Goal: Task Accomplishment & Management: Manage account settings

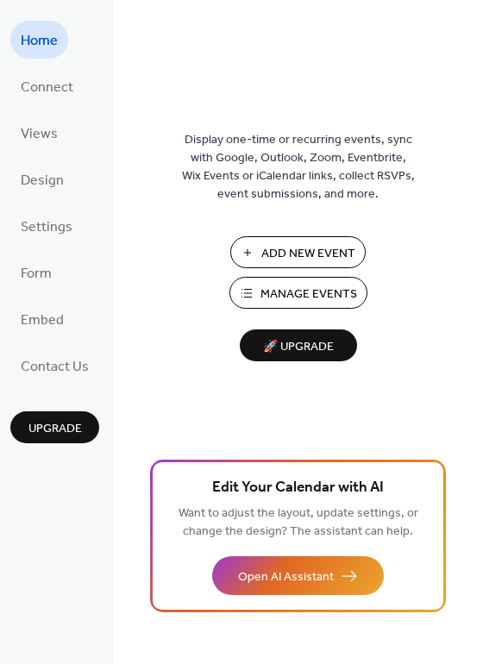
click at [293, 286] on span "Manage Events" at bounding box center [308, 294] width 97 height 18
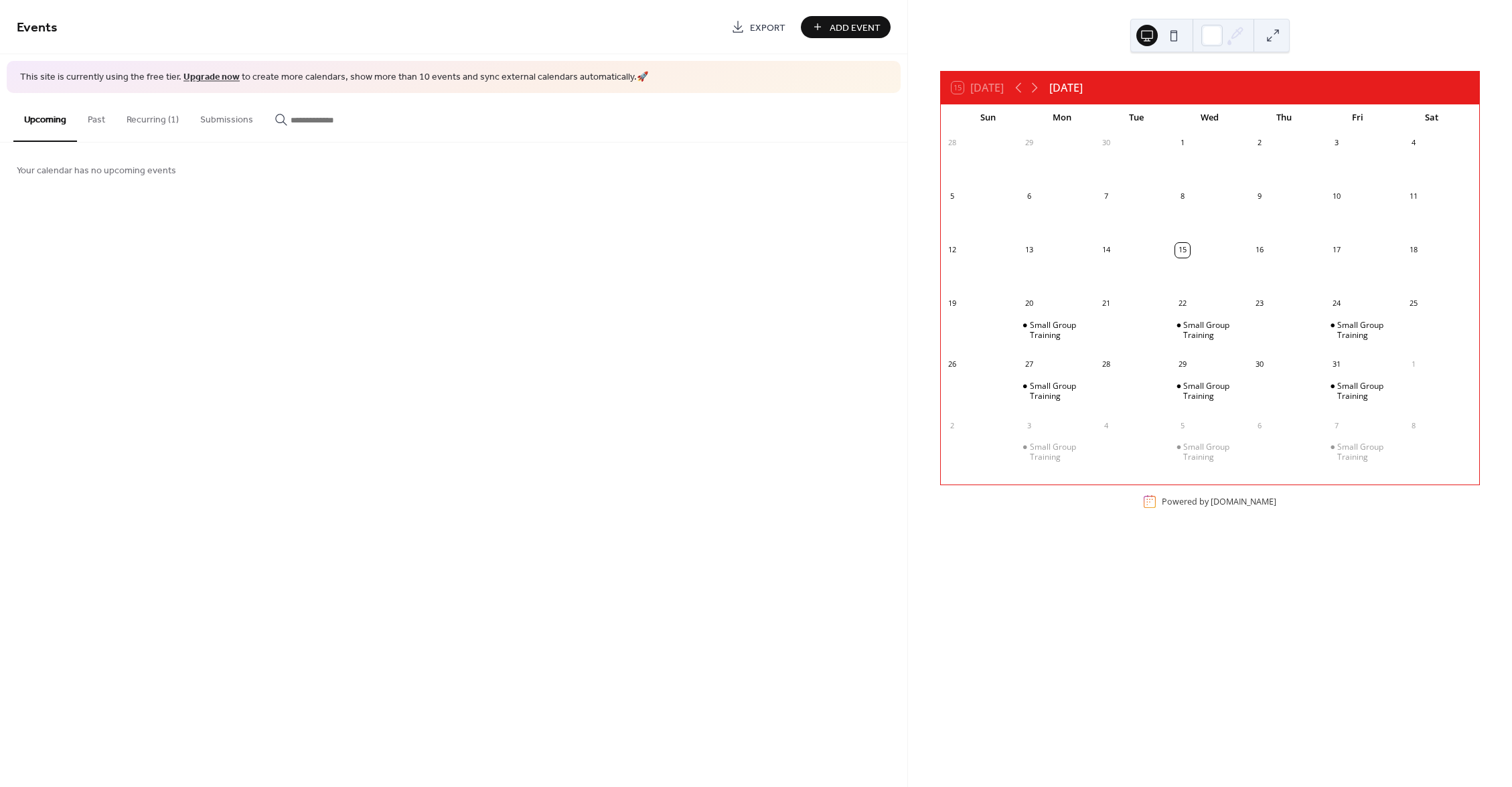
click at [141, 122] on button "Recurring (1)" at bounding box center [152, 116] width 74 height 47
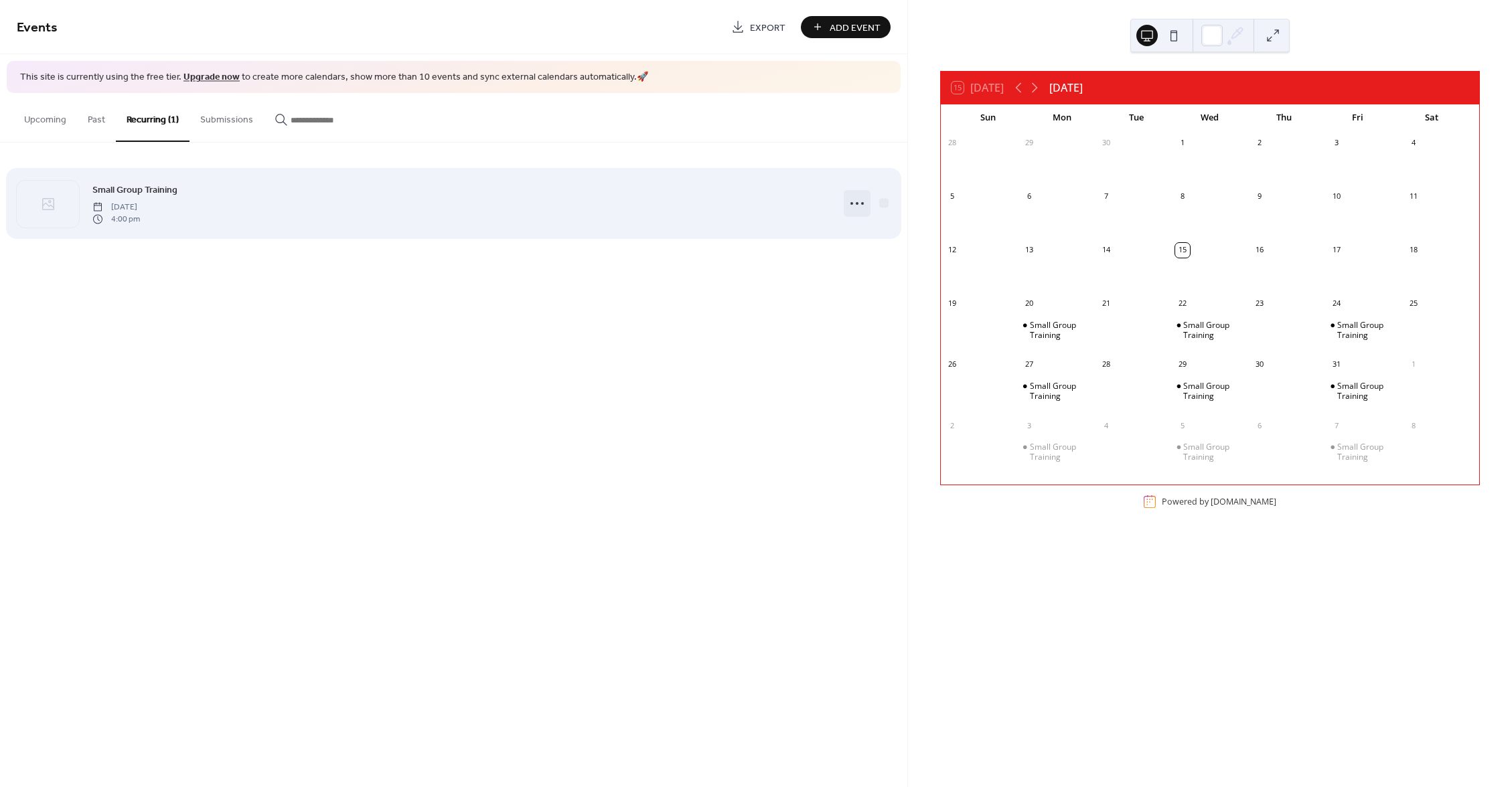
click at [860, 198] on icon at bounding box center [857, 203] width 22 height 22
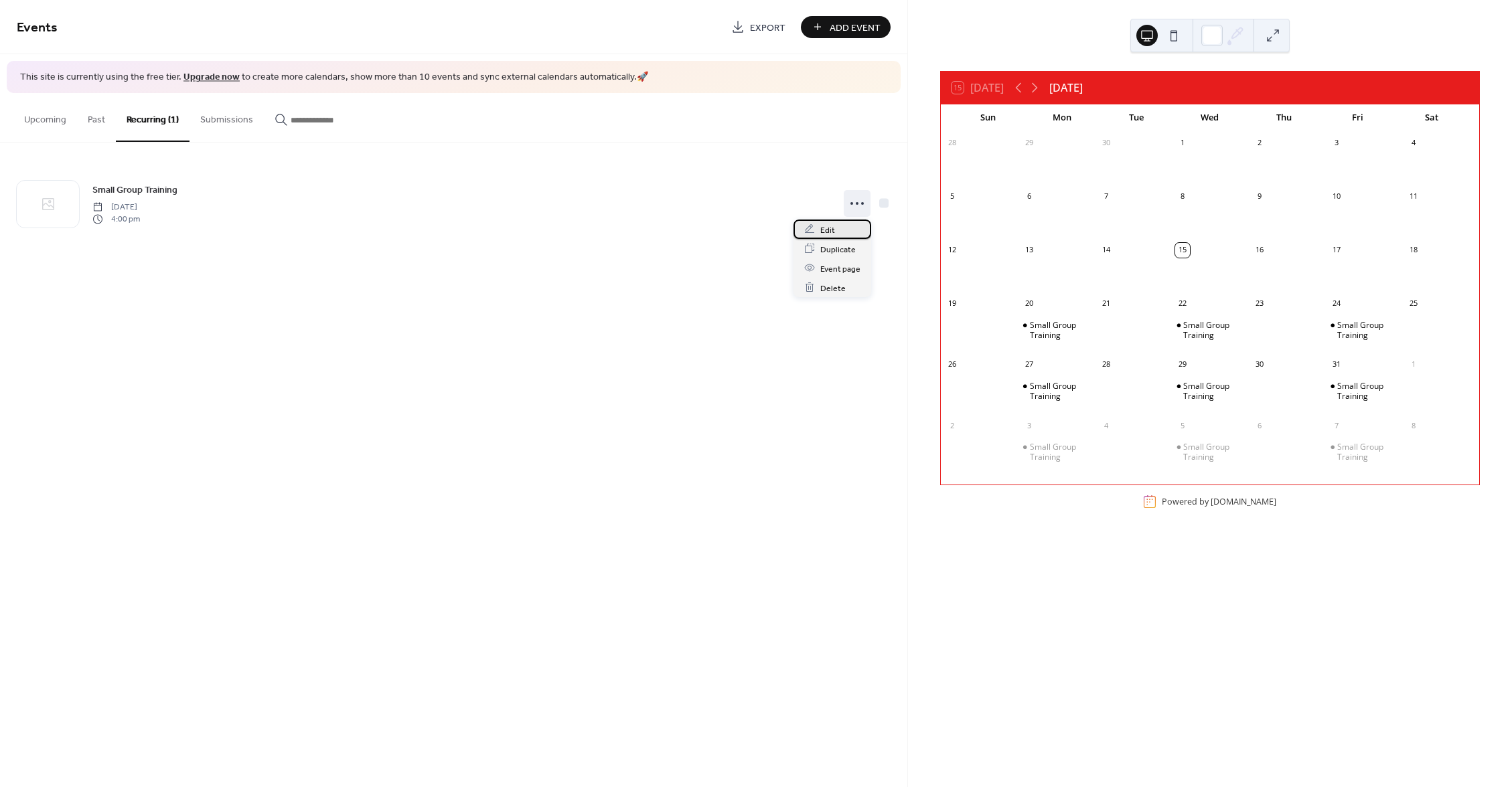
click at [842, 235] on div "Edit" at bounding box center [832, 229] width 78 height 19
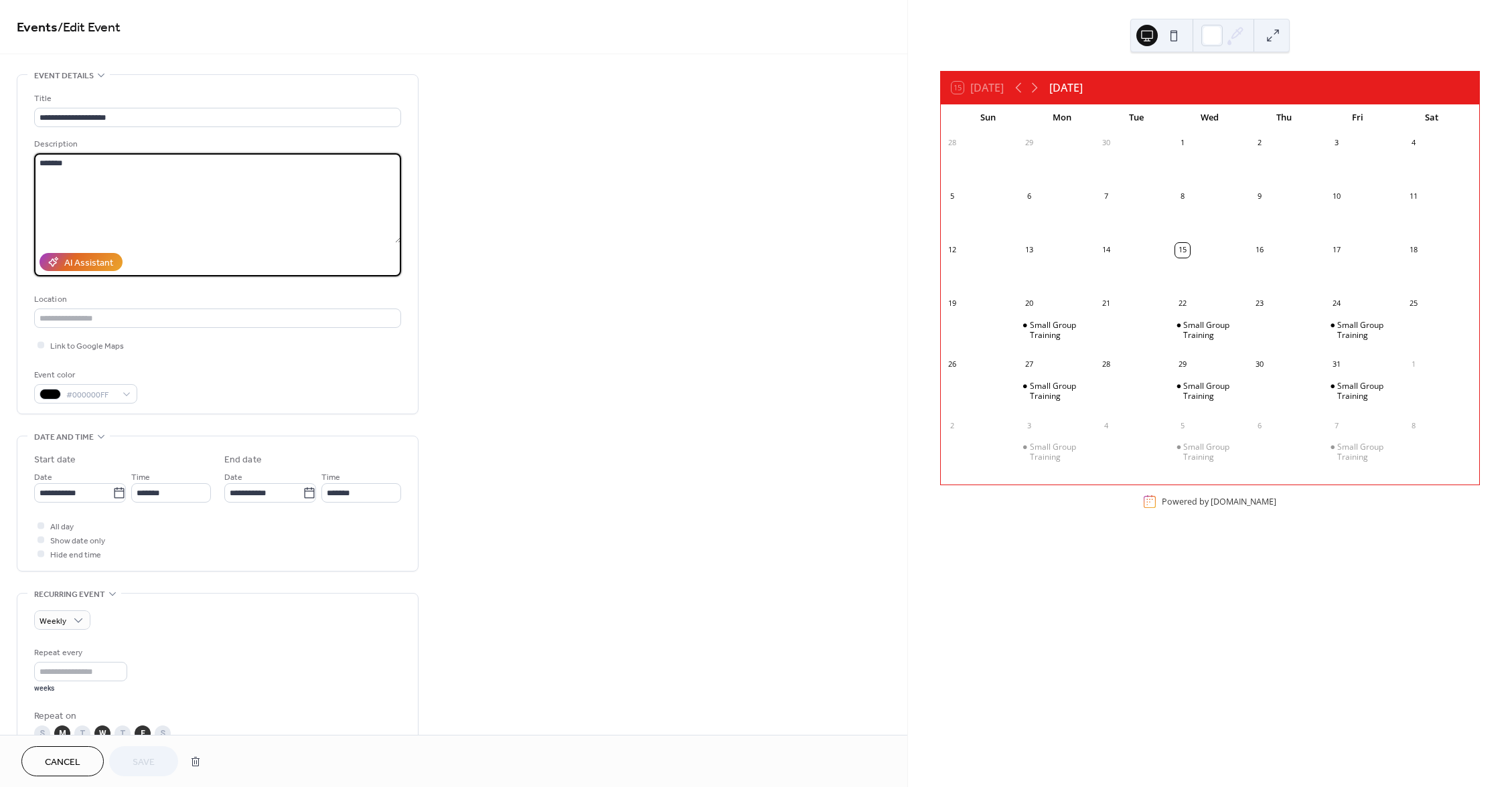
drag, startPoint x: 86, startPoint y: 182, endPoint x: 18, endPoint y: 171, distance: 68.9
click at [34, 171] on textarea "*******" at bounding box center [217, 198] width 367 height 90
click at [214, 289] on div "**********" at bounding box center [217, 248] width 367 height 312
click at [104, 182] on textarea at bounding box center [217, 198] width 367 height 90
type textarea "**********"
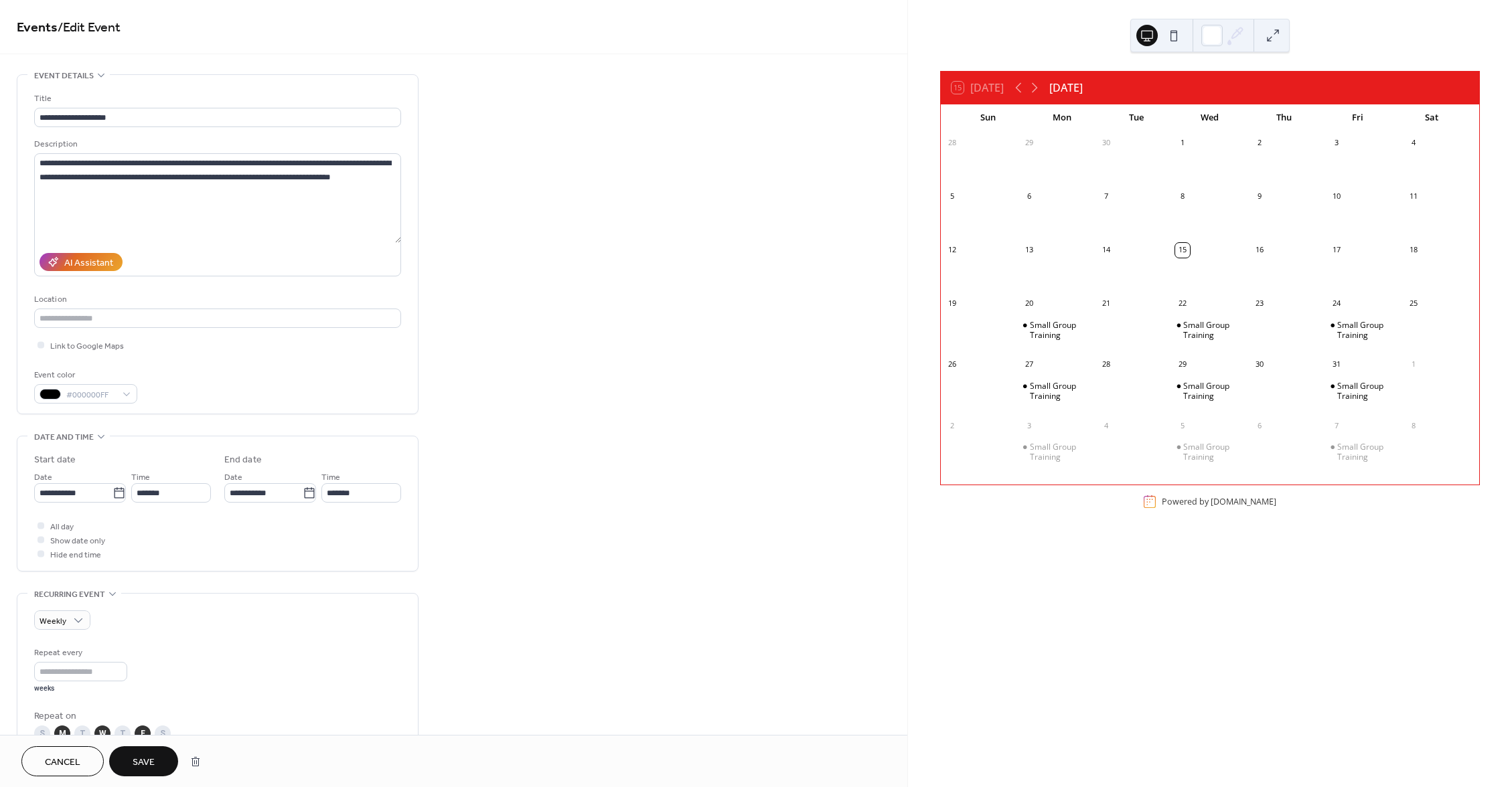
click at [95, 302] on div "Location" at bounding box center [216, 300] width 364 height 14
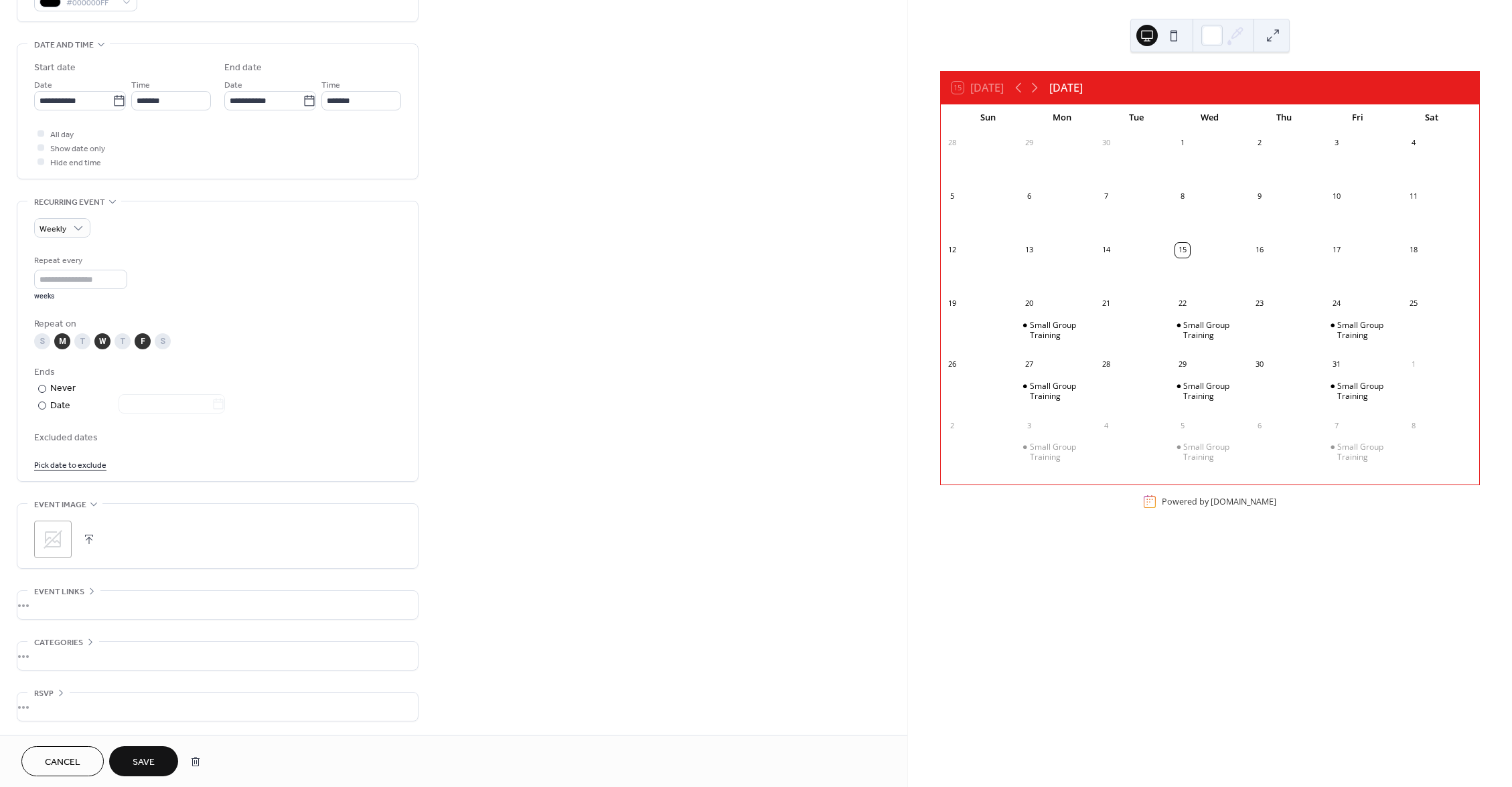
scroll to position [400, 0]
click at [1038, 89] on icon at bounding box center [1034, 88] width 16 height 16
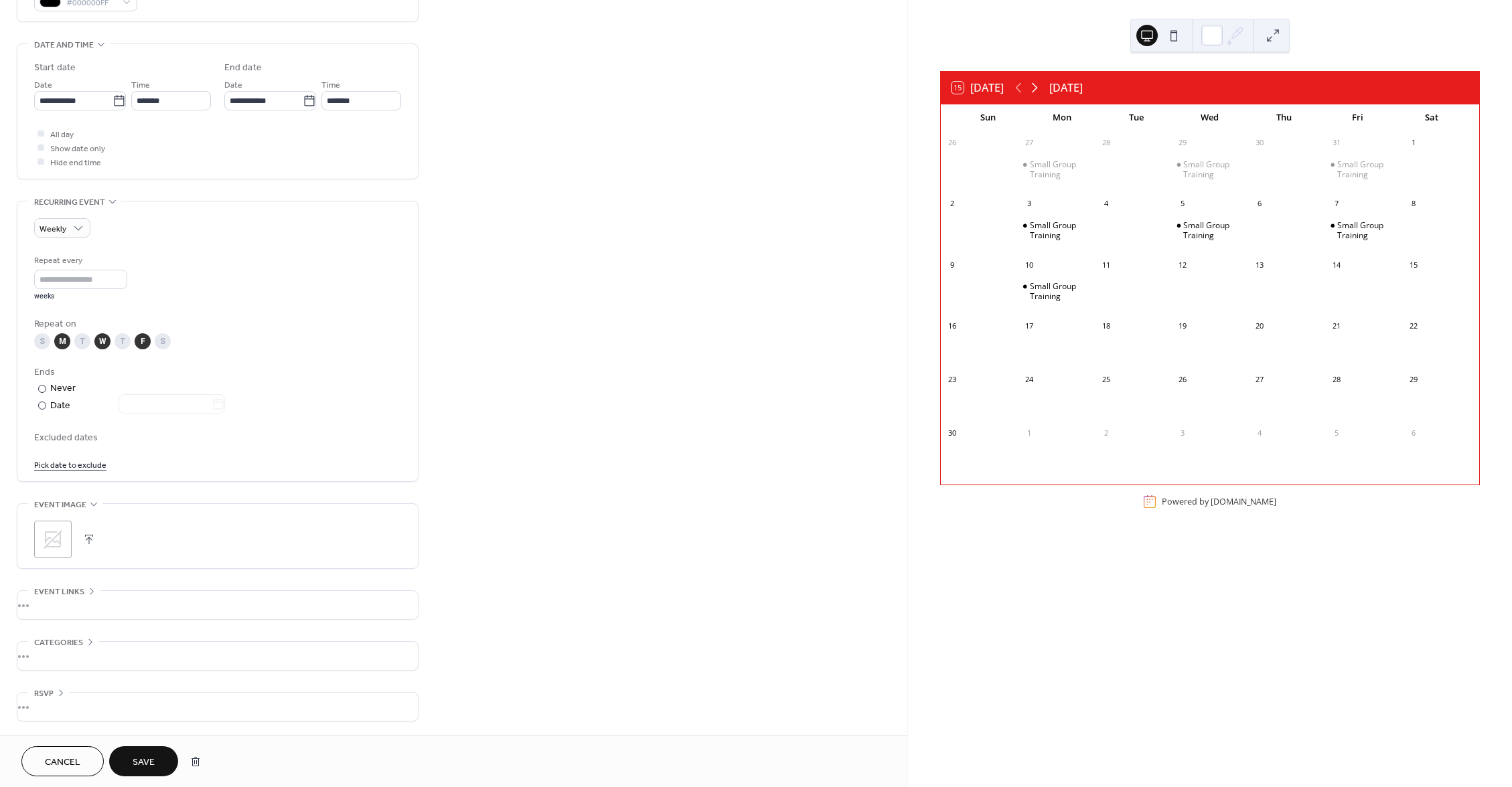
click at [1038, 89] on icon at bounding box center [1034, 88] width 16 height 16
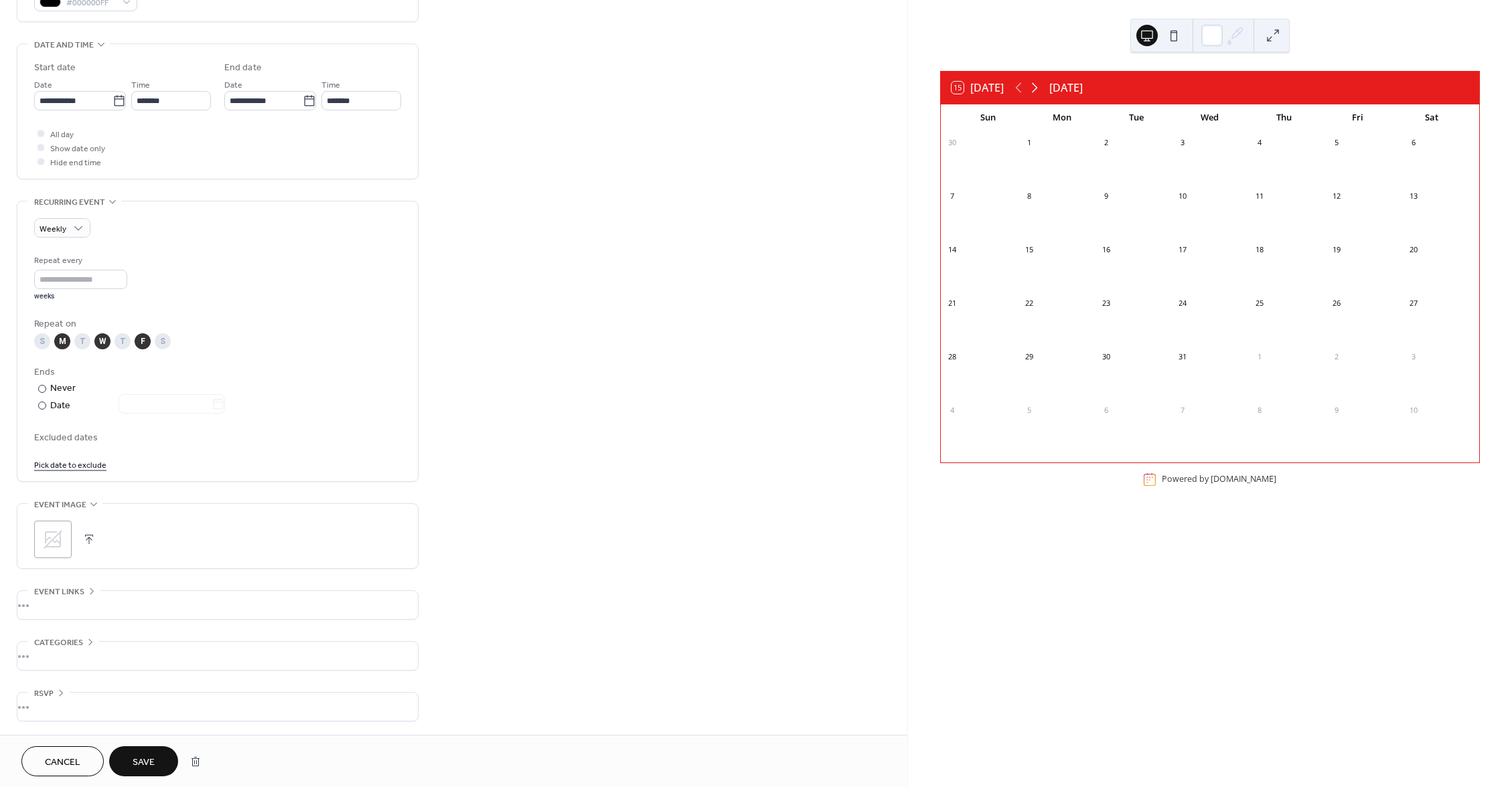
click at [1038, 89] on icon at bounding box center [1034, 88] width 16 height 16
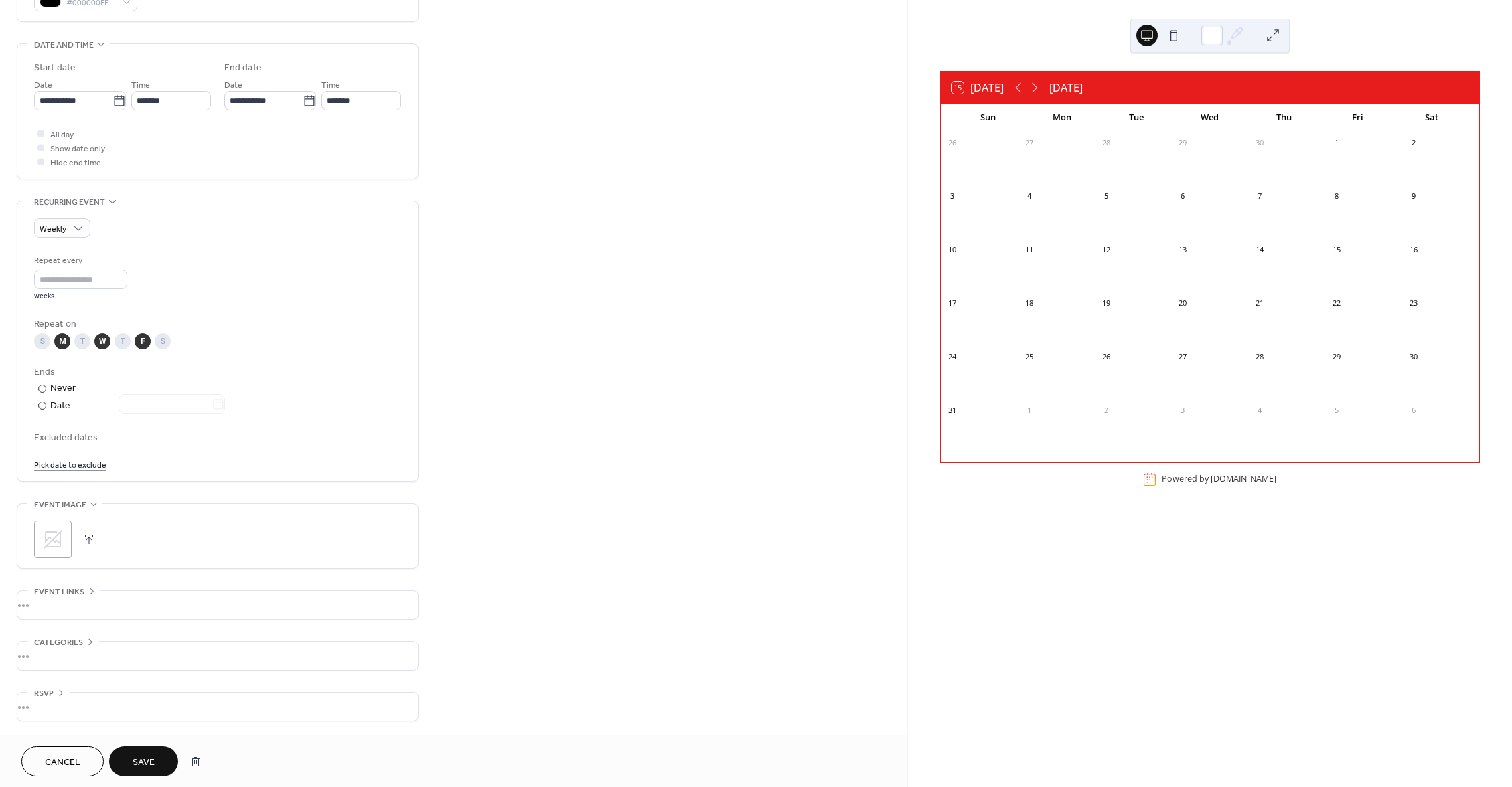
click at [1051, 194] on div "4" at bounding box center [1055, 196] width 77 height 22
click at [1051, 201] on div "4" at bounding box center [1055, 196] width 77 height 22
click at [1051, 201] on div "4" at bounding box center [1055, 196] width 77 height 22
click at [1023, 97] on div "15 [DATE] [DATE]" at bounding box center [1209, 87] width 538 height 32
click at [1022, 89] on icon at bounding box center [1018, 88] width 16 height 16
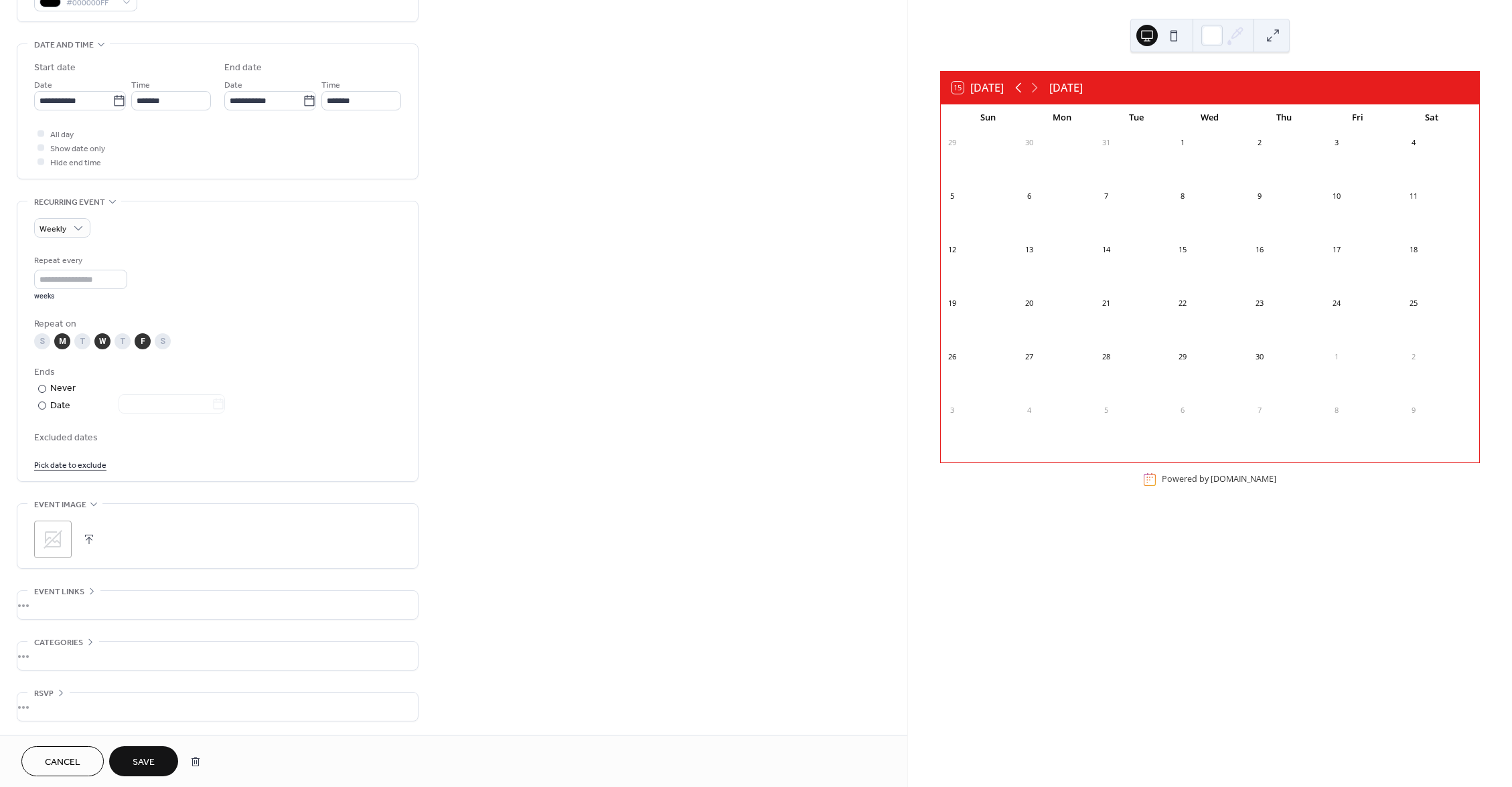
click at [1022, 89] on icon at bounding box center [1018, 88] width 16 height 16
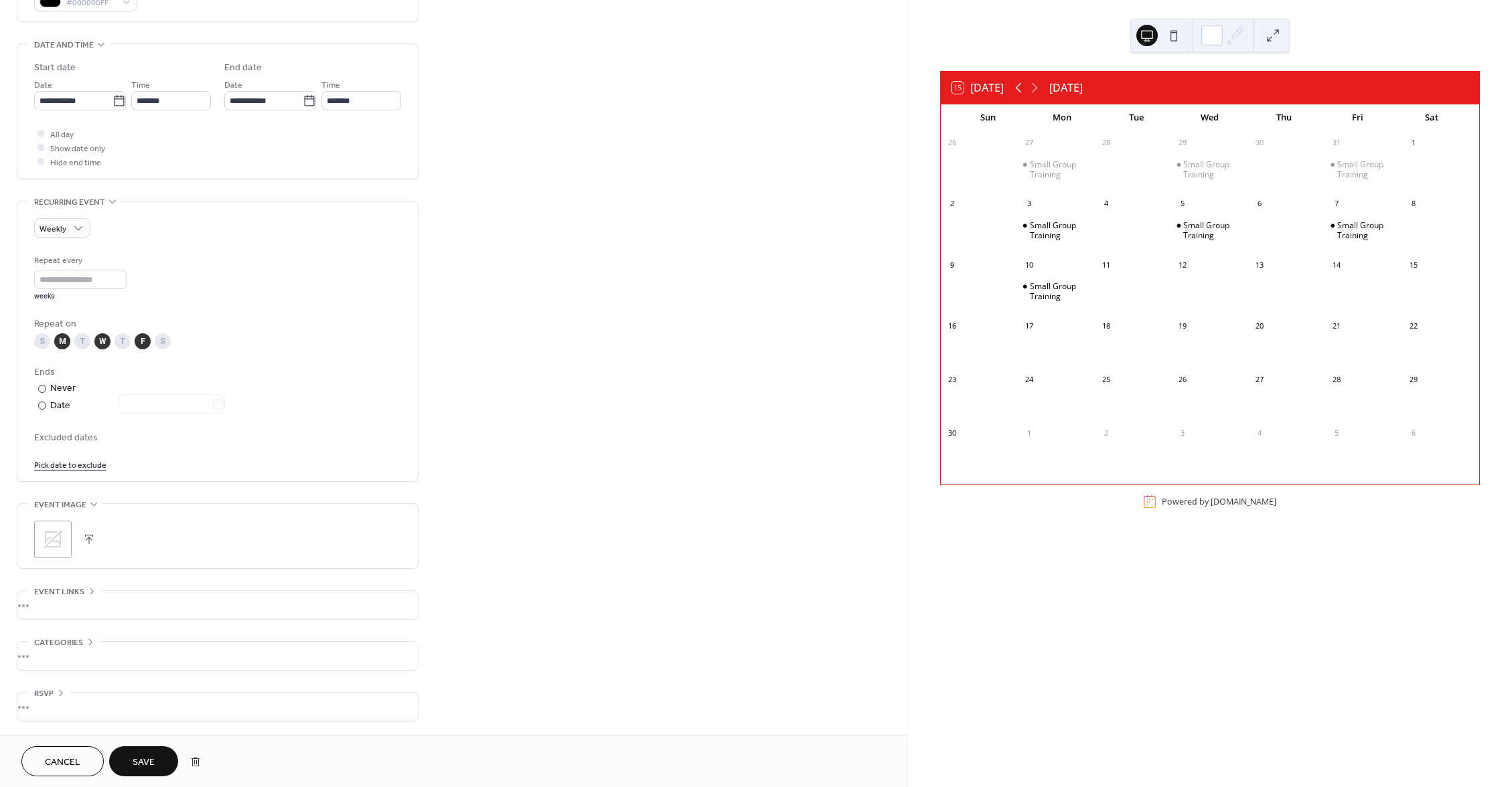
click at [1017, 85] on icon at bounding box center [1018, 88] width 16 height 16
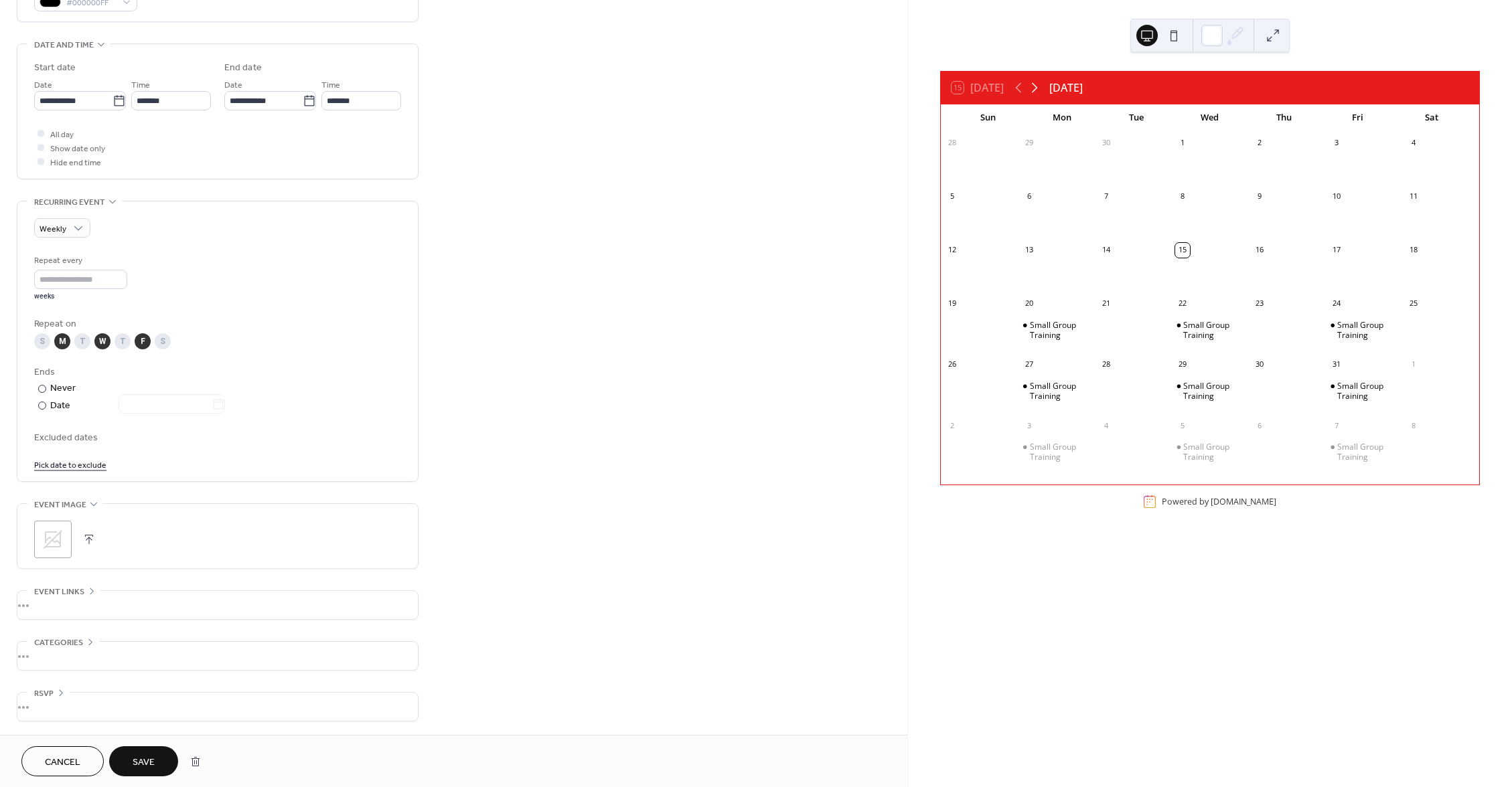
click at [1041, 87] on icon at bounding box center [1034, 88] width 16 height 16
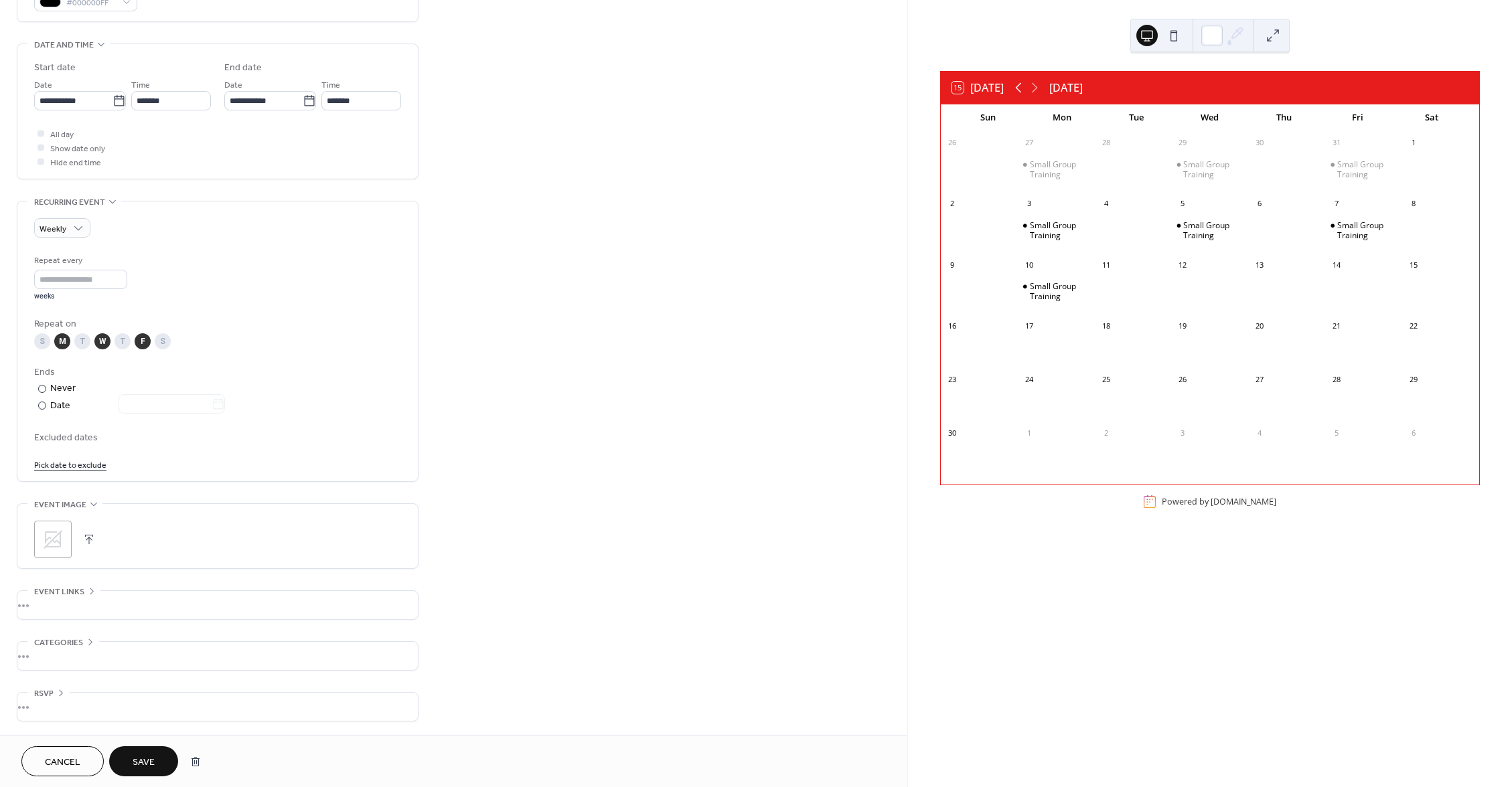
click at [1019, 90] on icon at bounding box center [1018, 88] width 16 height 16
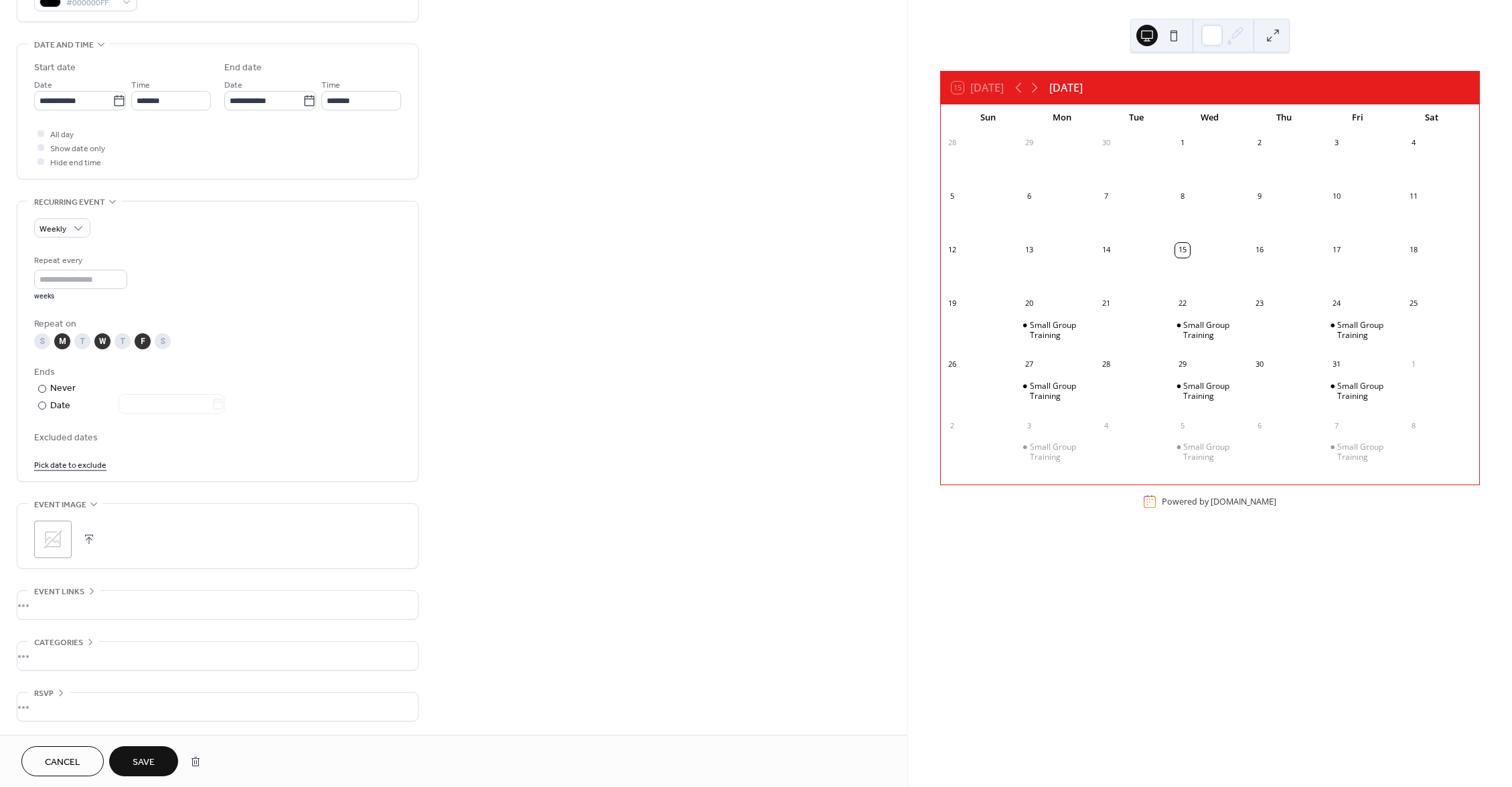
click at [289, 325] on div "Repeat on" at bounding box center [216, 324] width 364 height 14
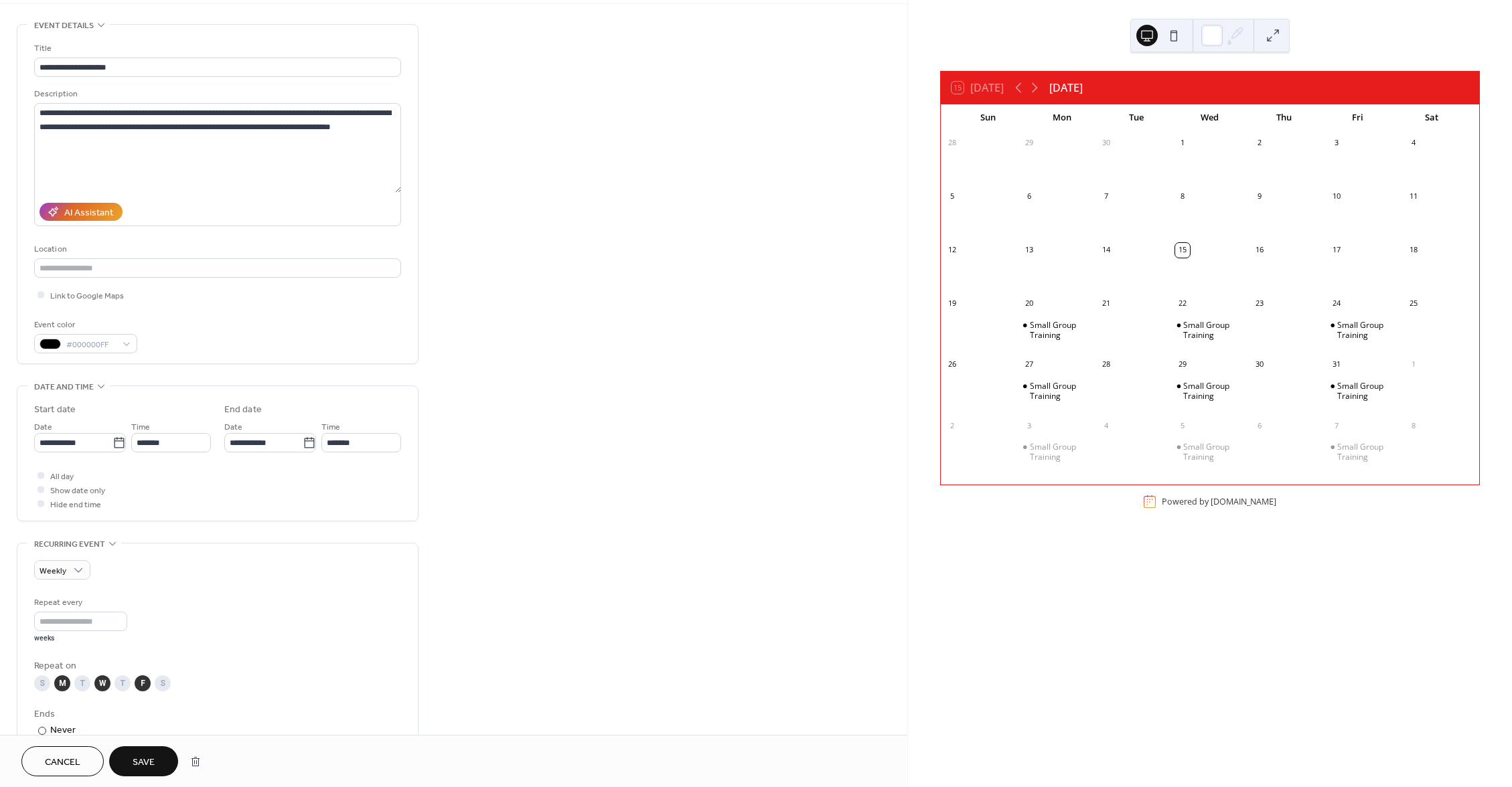
scroll to position [0, 0]
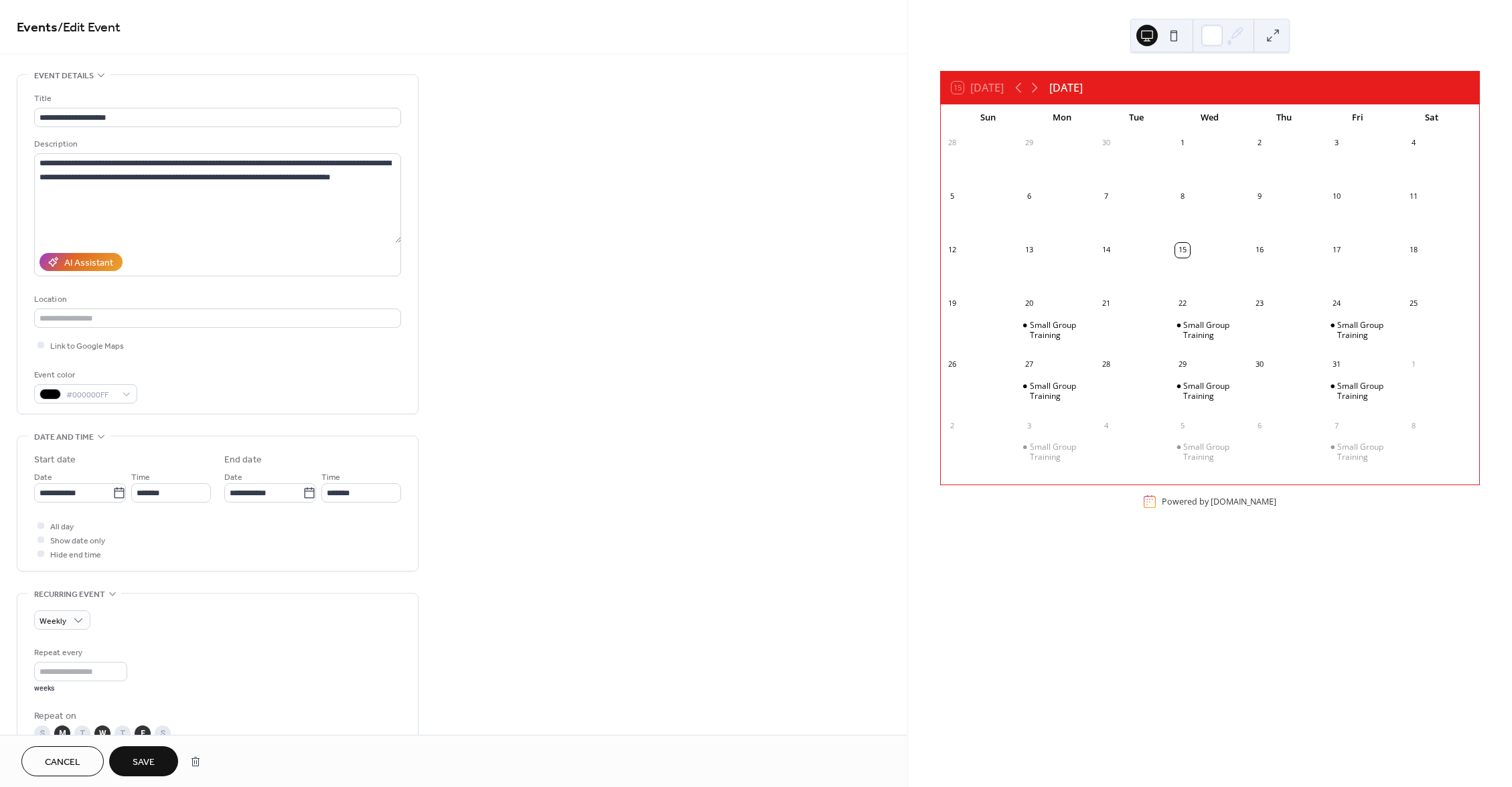
click at [150, 758] on span "Save" at bounding box center [144, 762] width 22 height 14
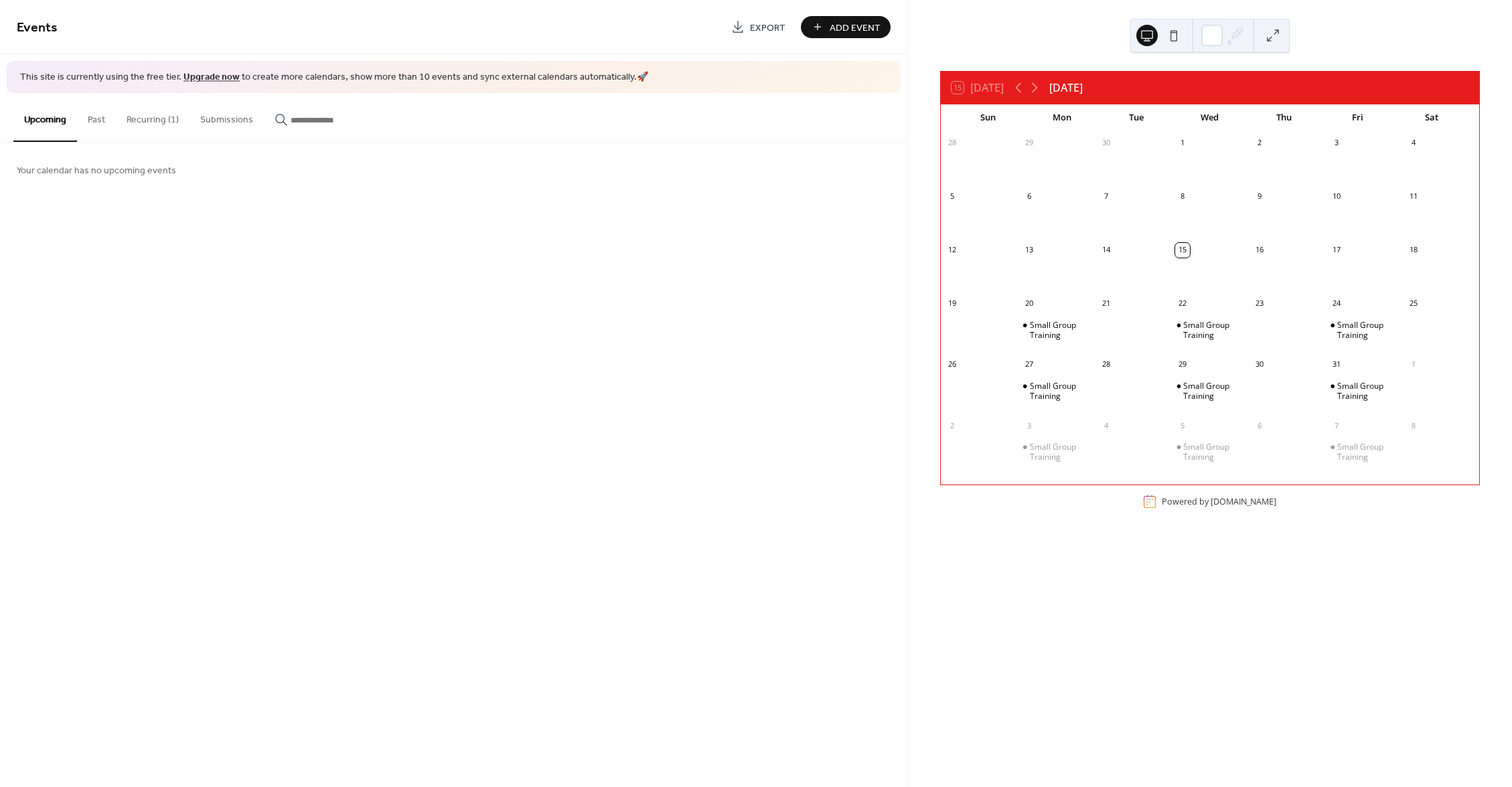
click at [218, 80] on link "Upgrade now" at bounding box center [211, 77] width 56 height 18
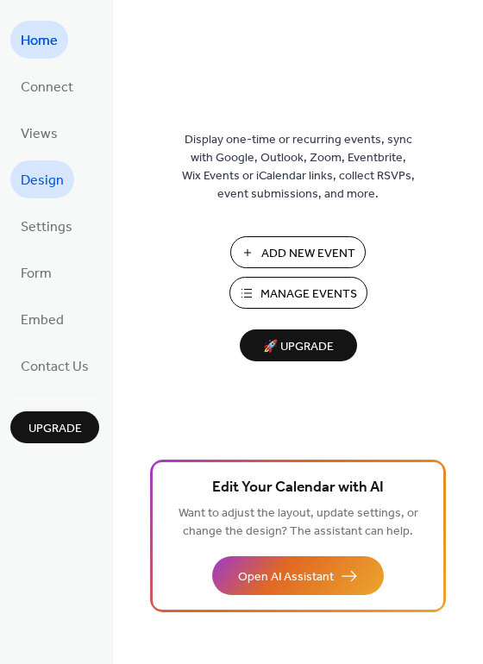
click at [51, 186] on span "Design" at bounding box center [42, 181] width 43 height 28
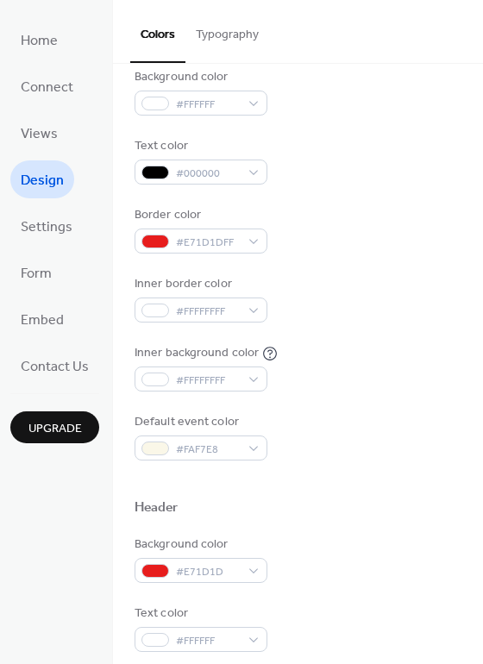
scroll to position [169, 0]
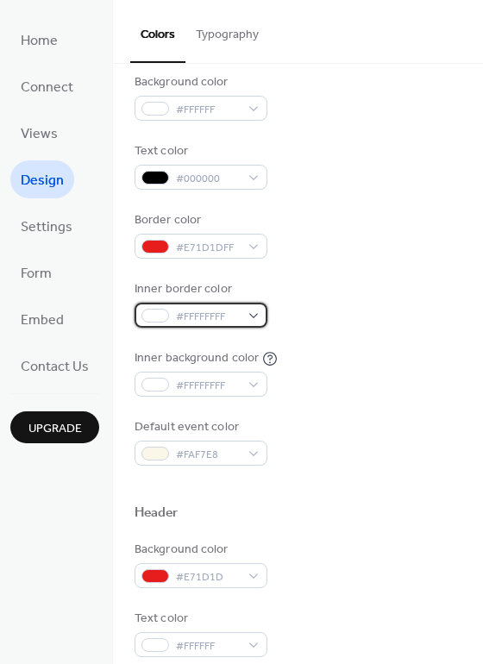
click at [247, 319] on div "#FFFFFFFF" at bounding box center [200, 315] width 133 height 25
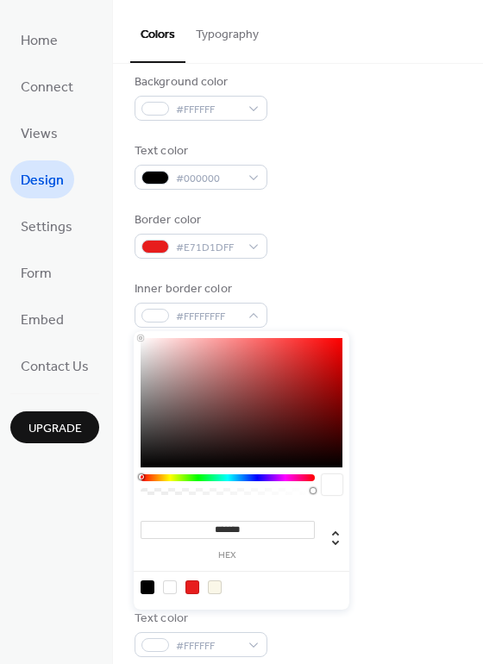
click at [193, 588] on div at bounding box center [192, 587] width 14 height 14
type input "*******"
click at [333, 266] on div "Background color #FFFFFF Text color #000000 Border color #E71D1DFF Inner border…" at bounding box center [297, 269] width 327 height 392
